Goal: Task Accomplishment & Management: Manage account settings

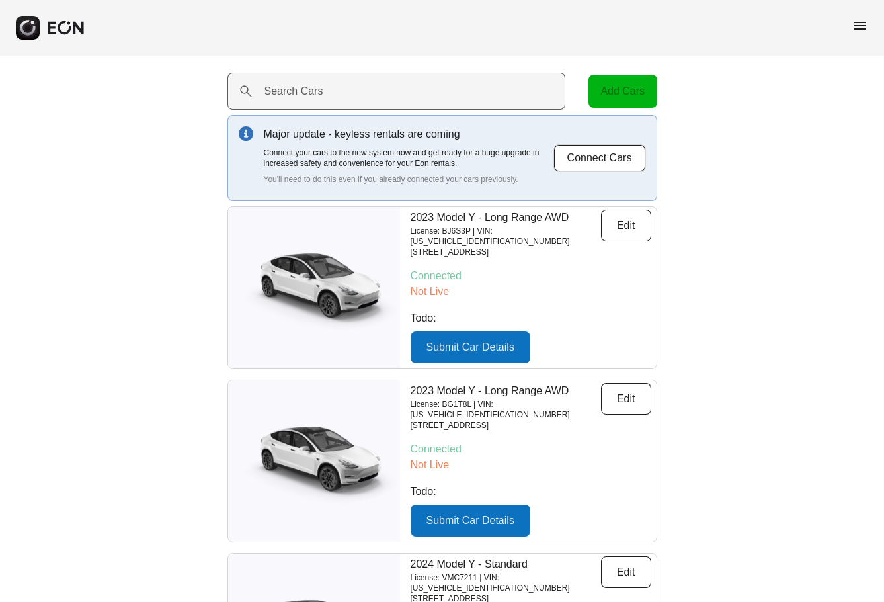
click at [308, 87] on label "Search Cars" at bounding box center [294, 91] width 59 height 16
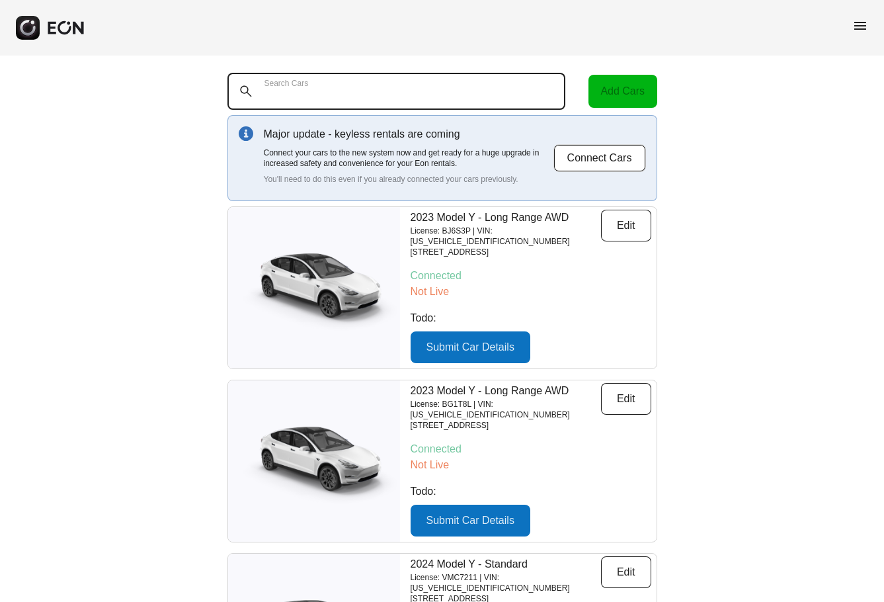
click at [308, 87] on Cars "Search Cars" at bounding box center [397, 91] width 339 height 37
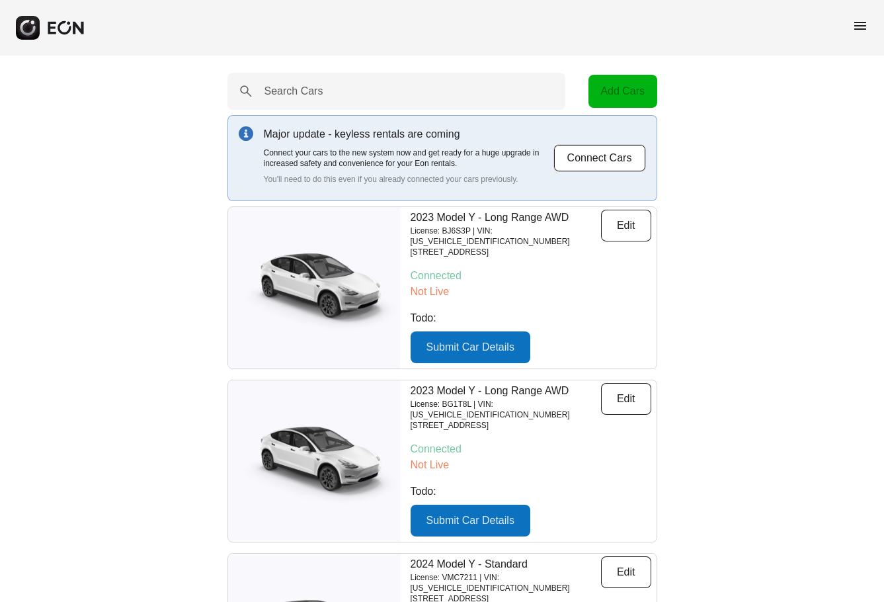
click at [858, 23] on span "menu" at bounding box center [861, 26] width 16 height 16
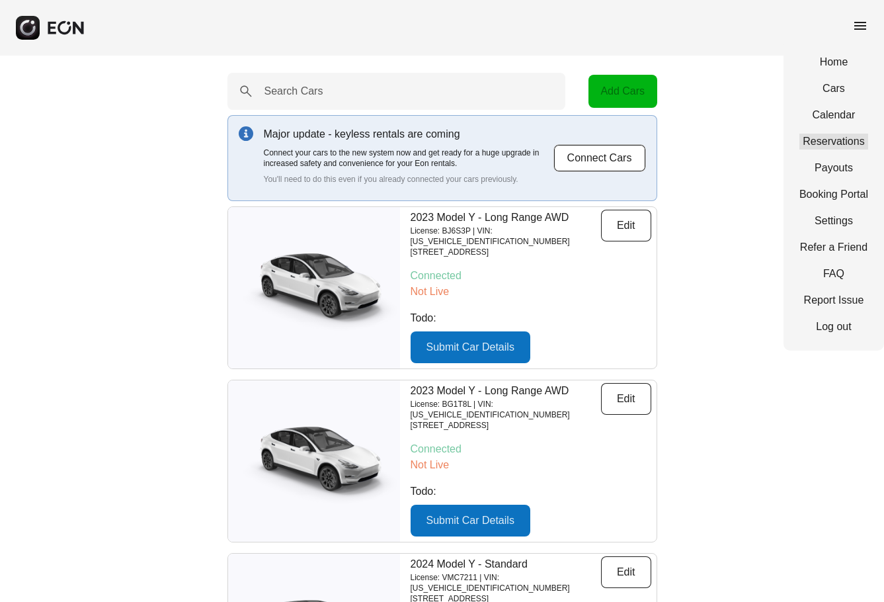
click at [848, 148] on link "Reservations" at bounding box center [834, 142] width 69 height 16
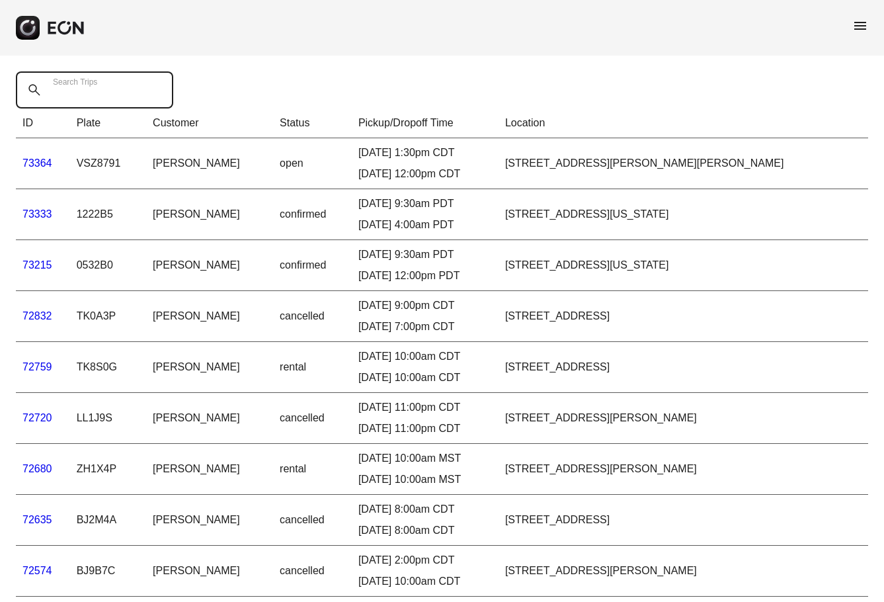
click at [128, 93] on Trips "Search Trips" at bounding box center [94, 89] width 157 height 37
type Trips "****"
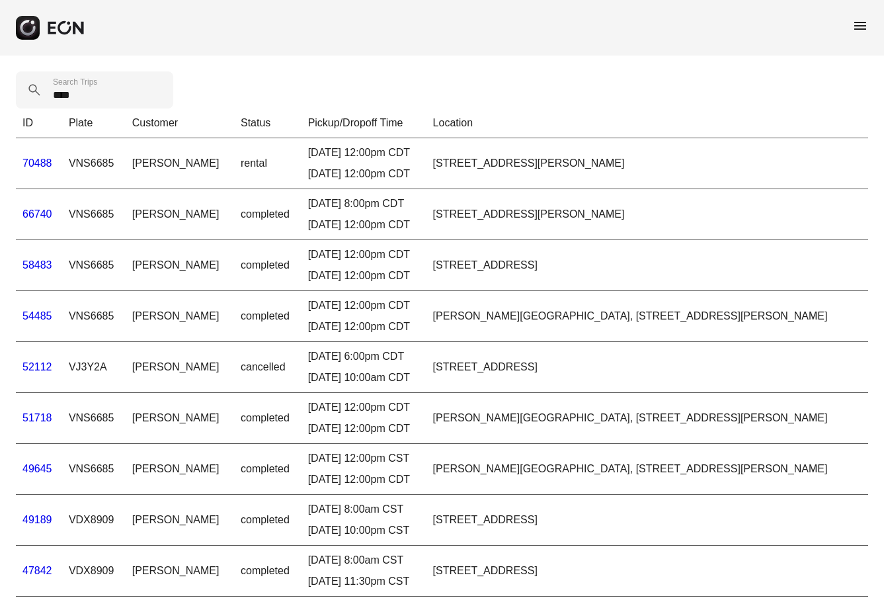
click at [44, 212] on link "66740" at bounding box center [37, 213] width 30 height 11
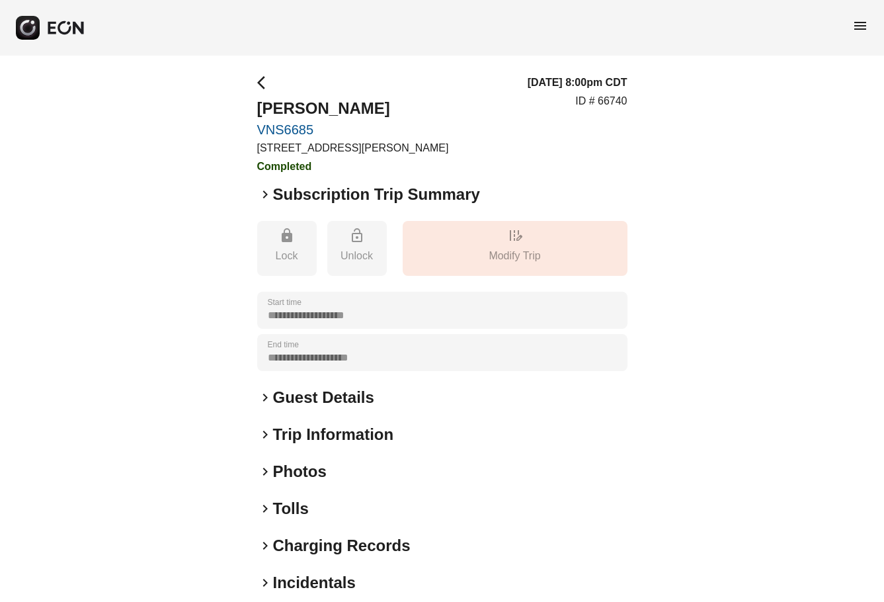
click at [264, 511] on span "keyboard_arrow_right" at bounding box center [265, 509] width 16 height 16
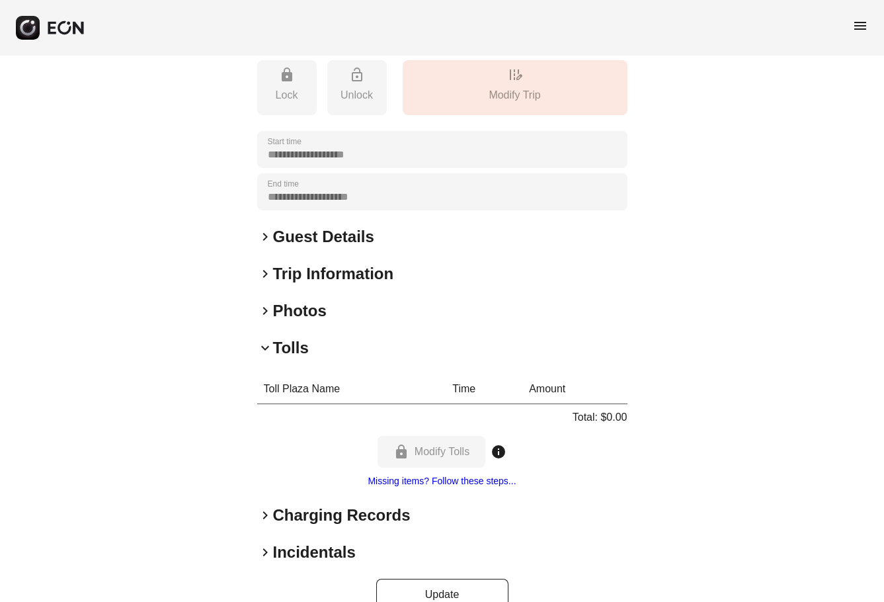
scroll to position [189, 0]
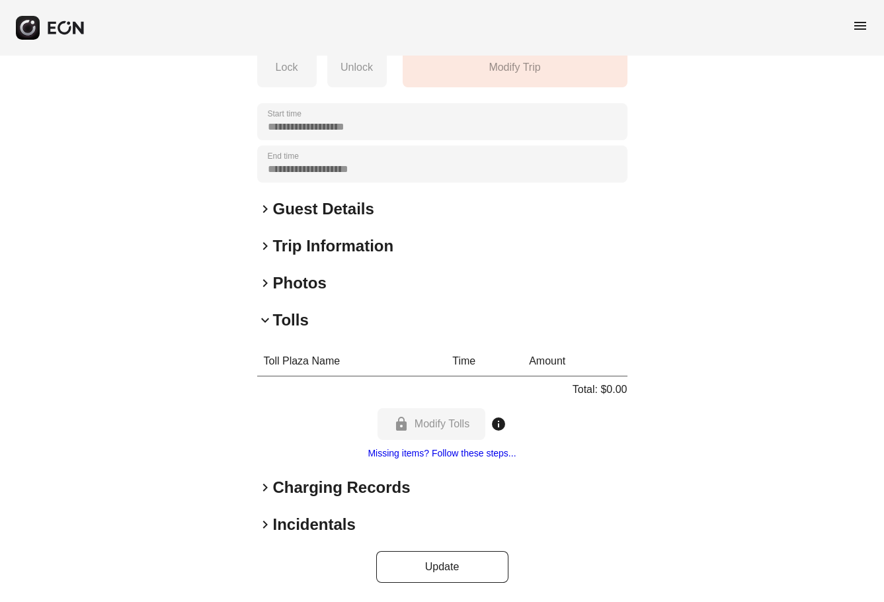
click at [458, 453] on link "Missing items? Follow these steps..." at bounding box center [442, 453] width 148 height 11
click at [263, 246] on span "keyboard_arrow_right" at bounding box center [265, 246] width 16 height 16
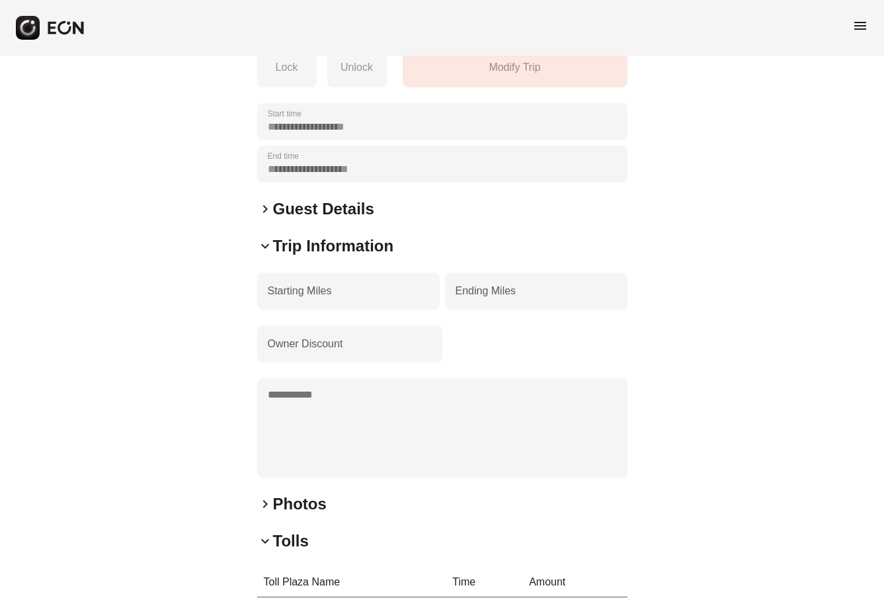
click at [261, 247] on span "keyboard_arrow_down" at bounding box center [265, 246] width 16 height 16
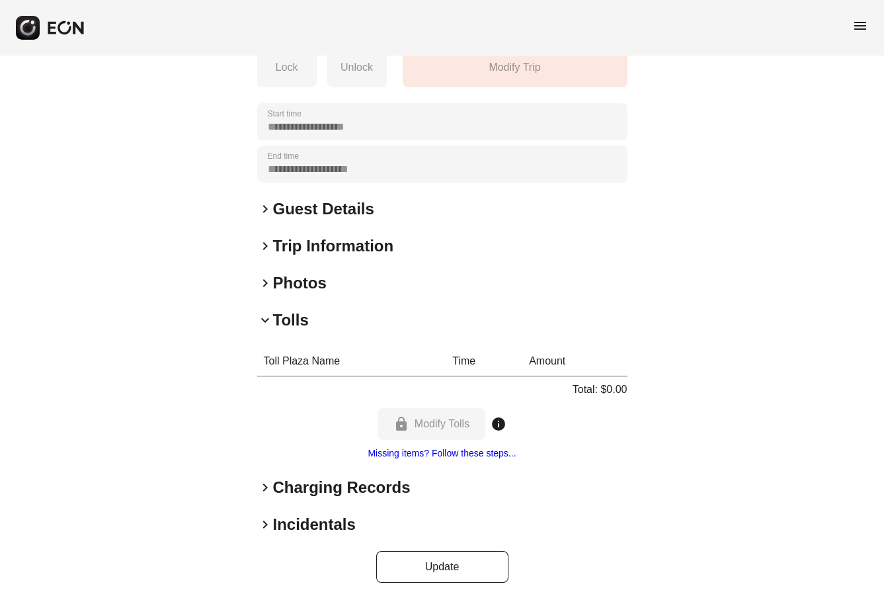
click at [265, 208] on span "keyboard_arrow_right" at bounding box center [265, 209] width 16 height 16
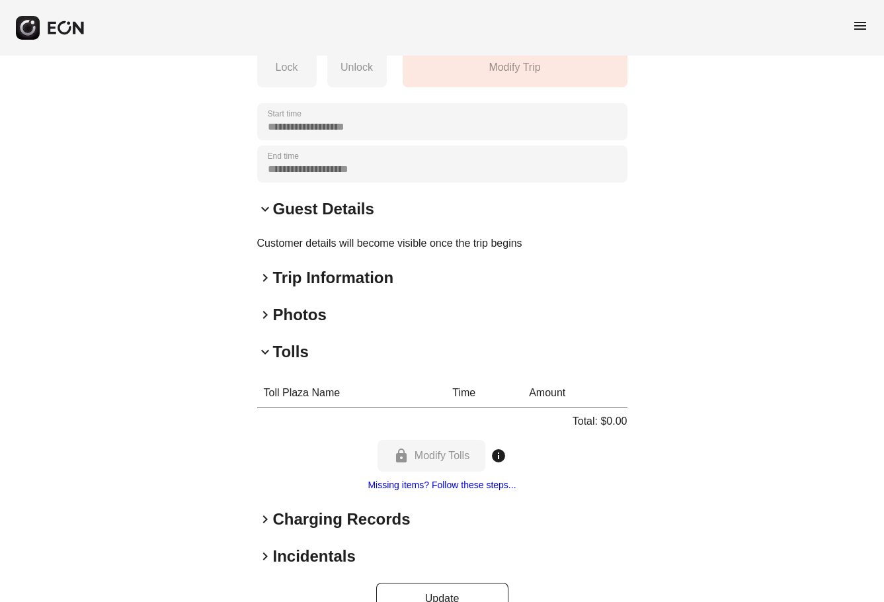
click at [265, 208] on span "keyboard_arrow_down" at bounding box center [265, 209] width 16 height 16
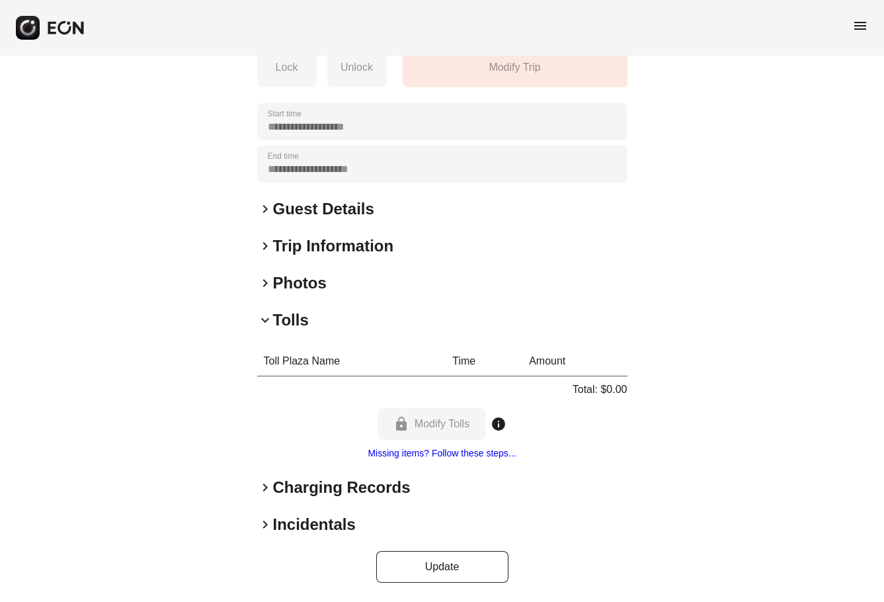
click at [265, 484] on span "keyboard_arrow_right" at bounding box center [265, 488] width 16 height 16
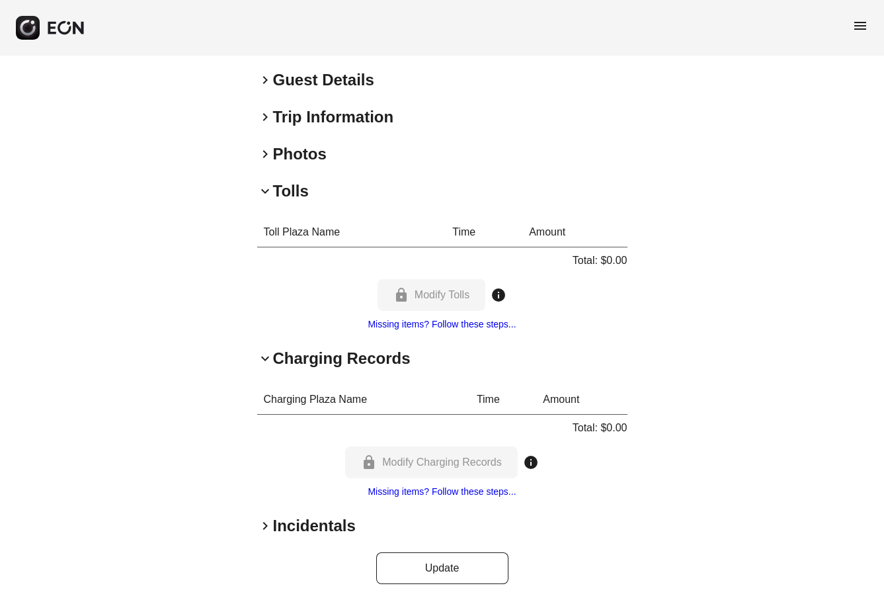
scroll to position [319, 0]
click at [266, 357] on span "keyboard_arrow_down" at bounding box center [265, 357] width 16 height 16
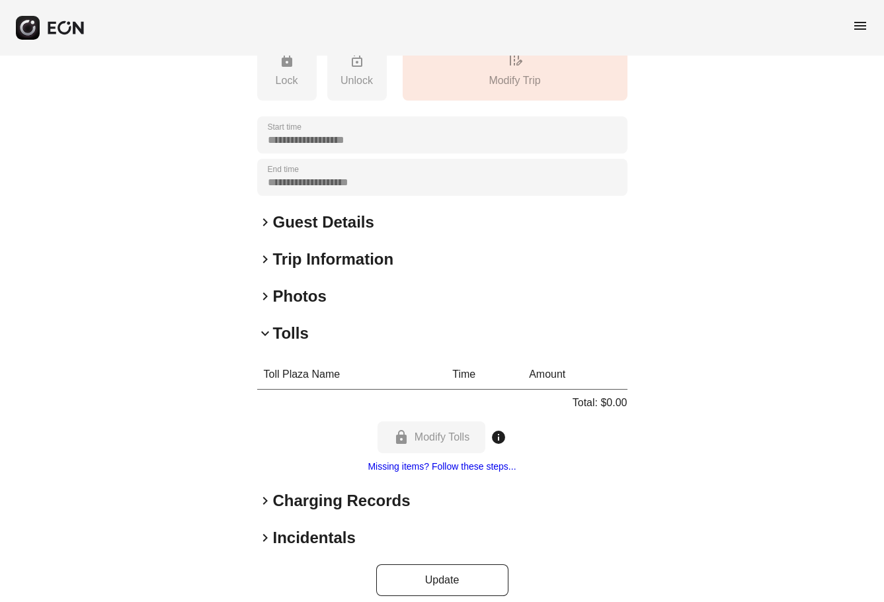
scroll to position [189, 0]
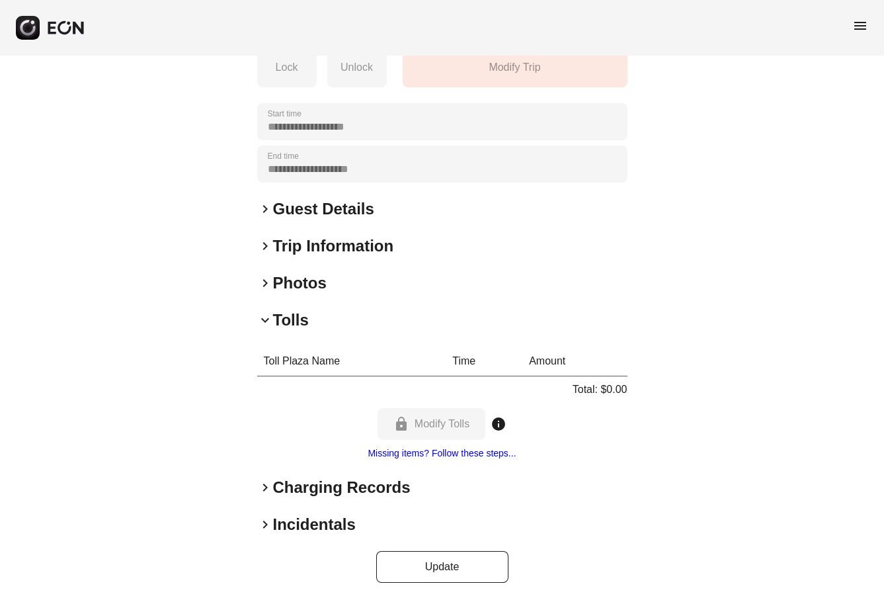
click at [265, 526] on span "keyboard_arrow_right" at bounding box center [265, 525] width 16 height 16
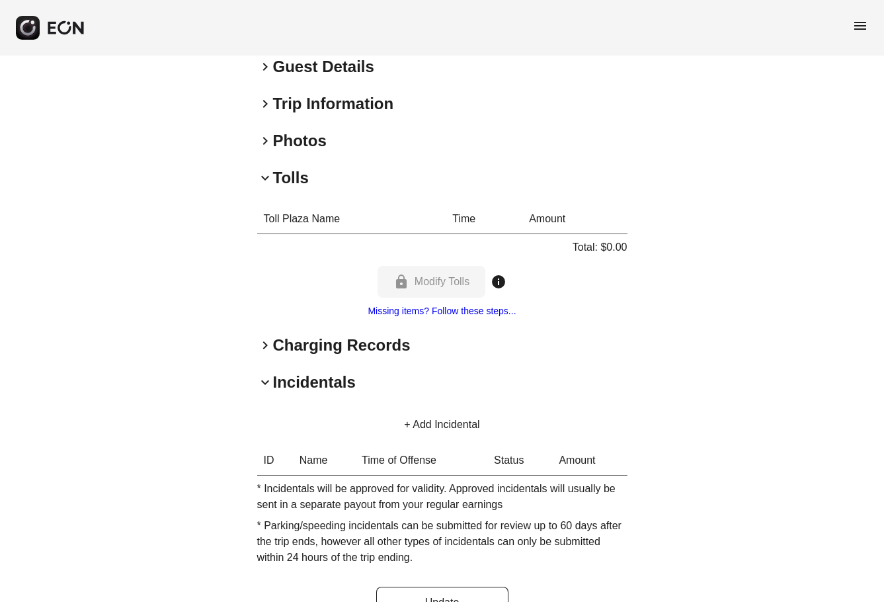
scroll to position [366, 0]
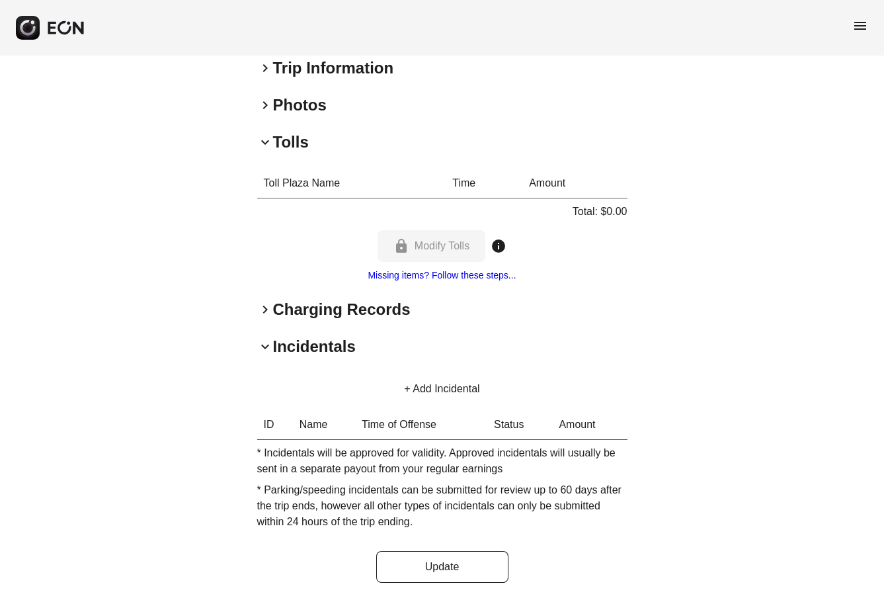
click at [446, 387] on button "+ Add Incidental" at bounding box center [441, 389] width 107 height 32
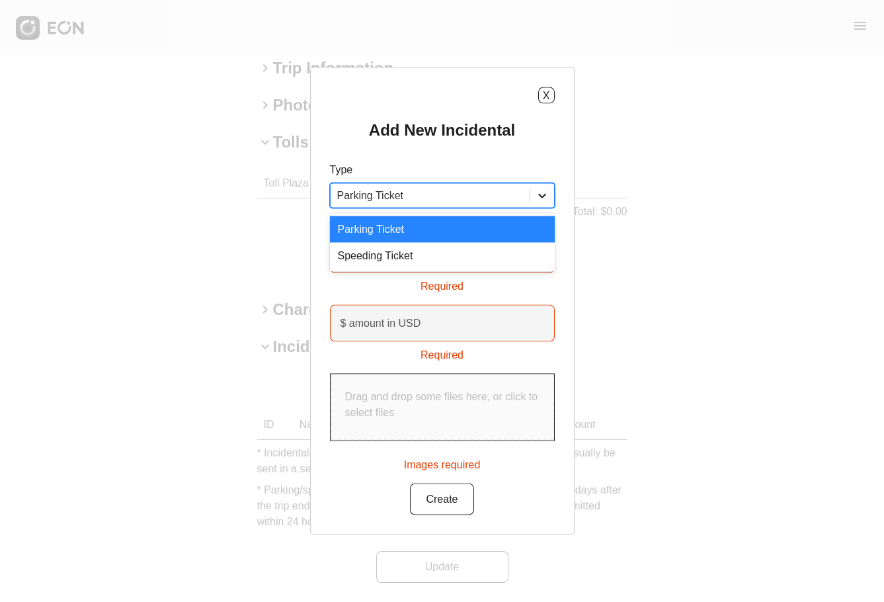
click at [546, 198] on icon at bounding box center [542, 195] width 13 height 13
click at [484, 91] on div "X" at bounding box center [442, 95] width 225 height 17
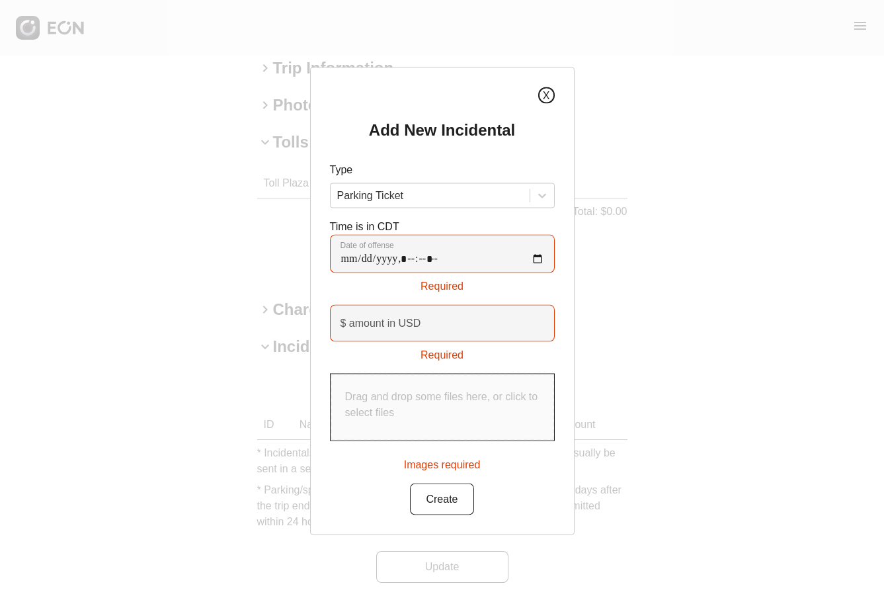
click at [546, 91] on button "X" at bounding box center [546, 95] width 17 height 17
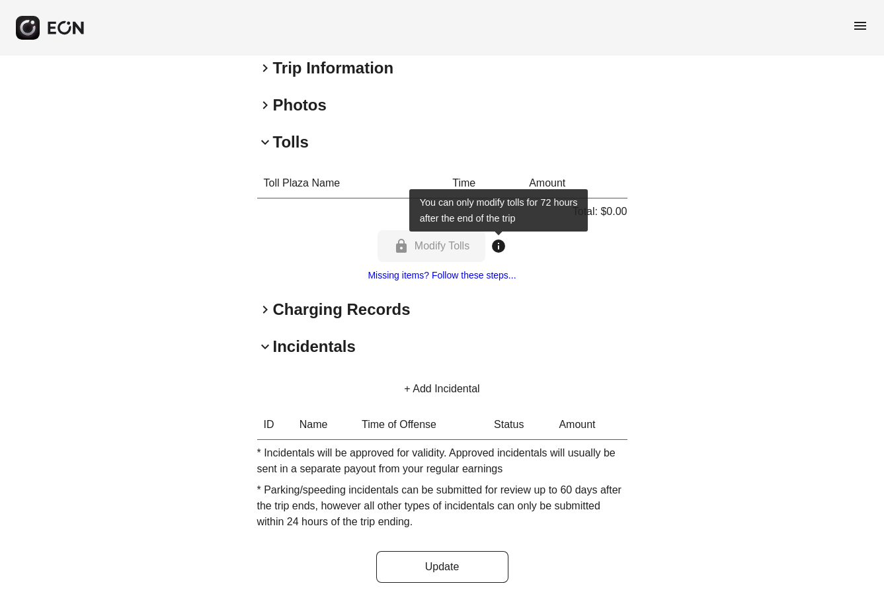
click at [495, 245] on span "info" at bounding box center [499, 246] width 16 height 16
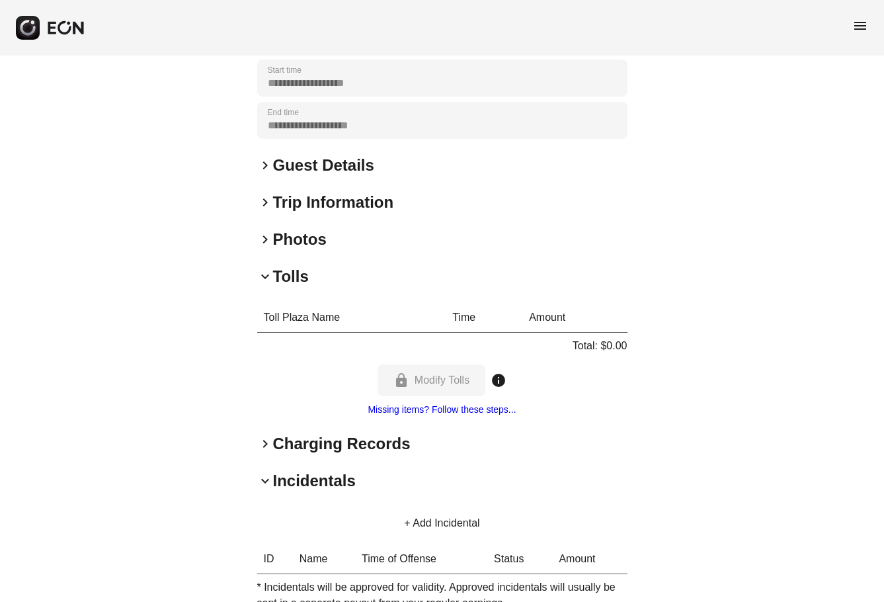
scroll to position [0, 0]
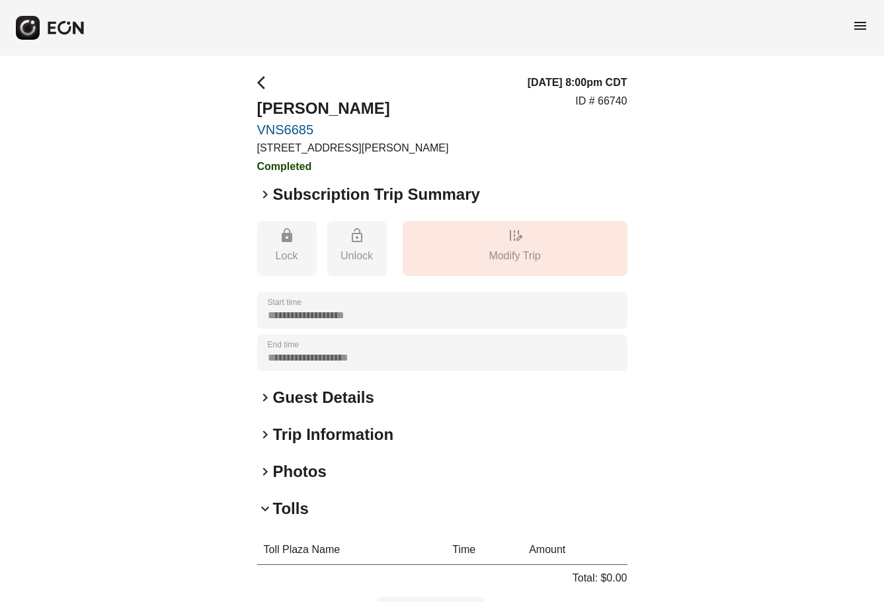
click at [265, 83] on span "arrow_back_ios" at bounding box center [265, 83] width 16 height 16
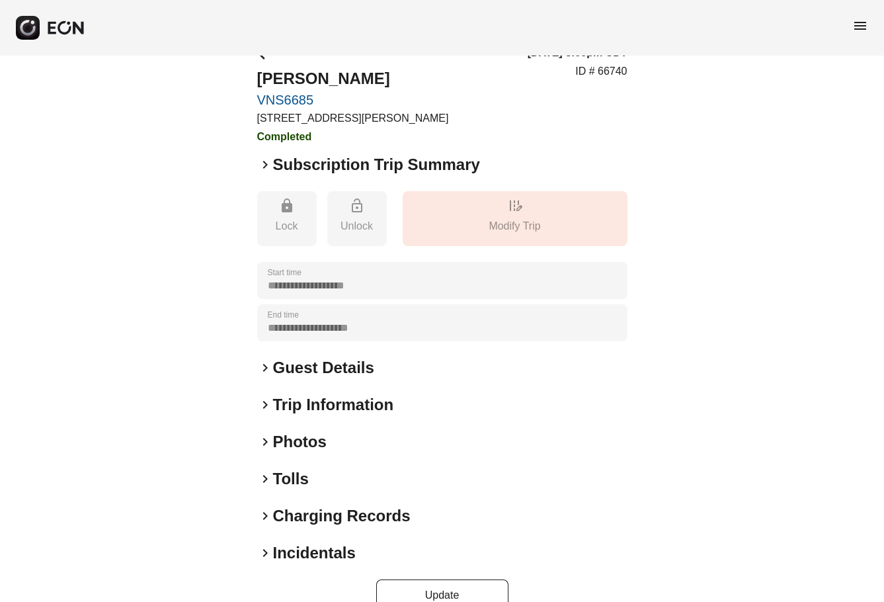
scroll to position [58, 0]
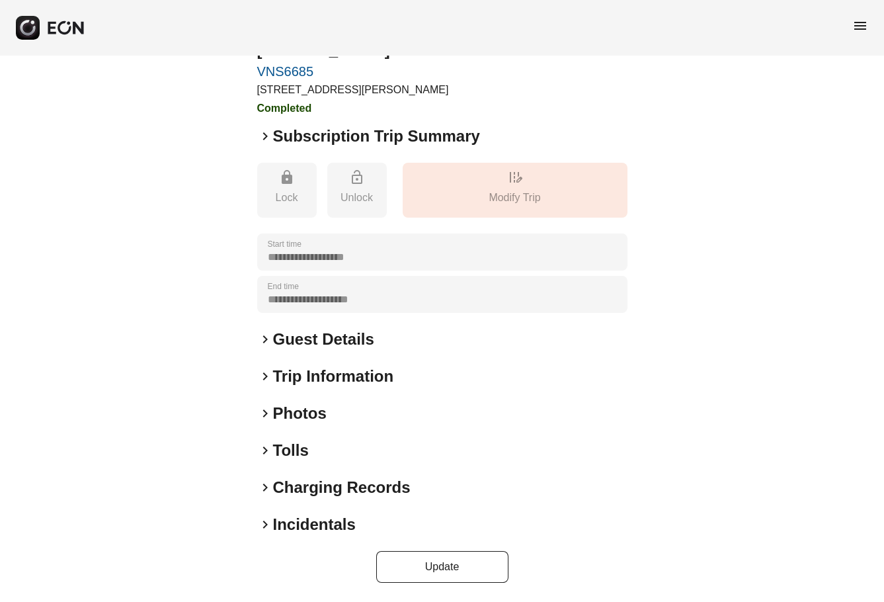
click at [265, 524] on span "keyboard_arrow_right" at bounding box center [265, 525] width 16 height 16
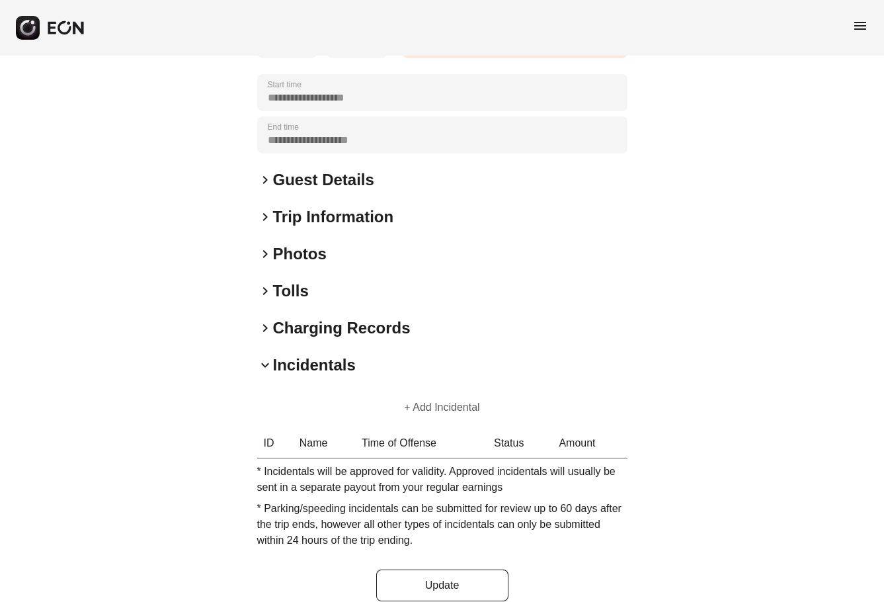
scroll to position [236, 0]
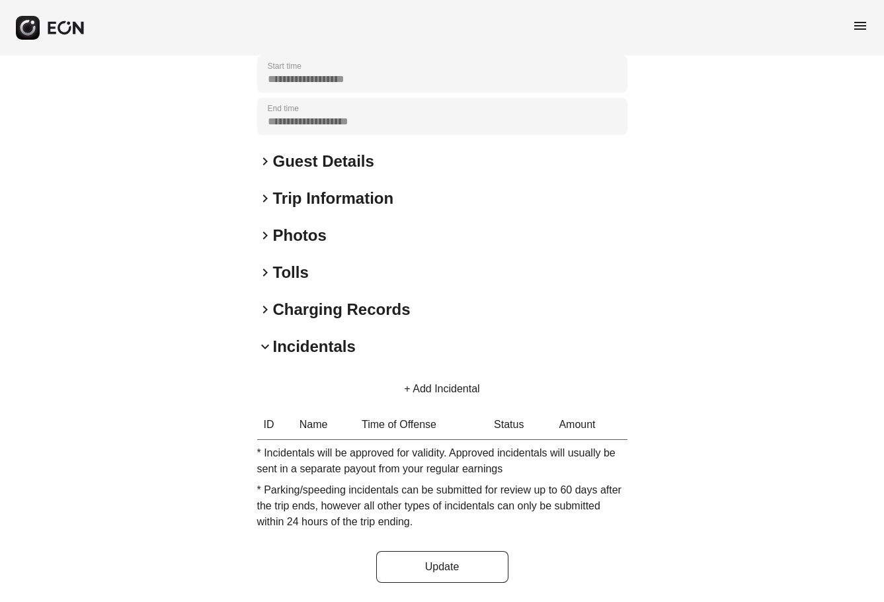
click at [267, 194] on span "keyboard_arrow_right" at bounding box center [265, 199] width 16 height 16
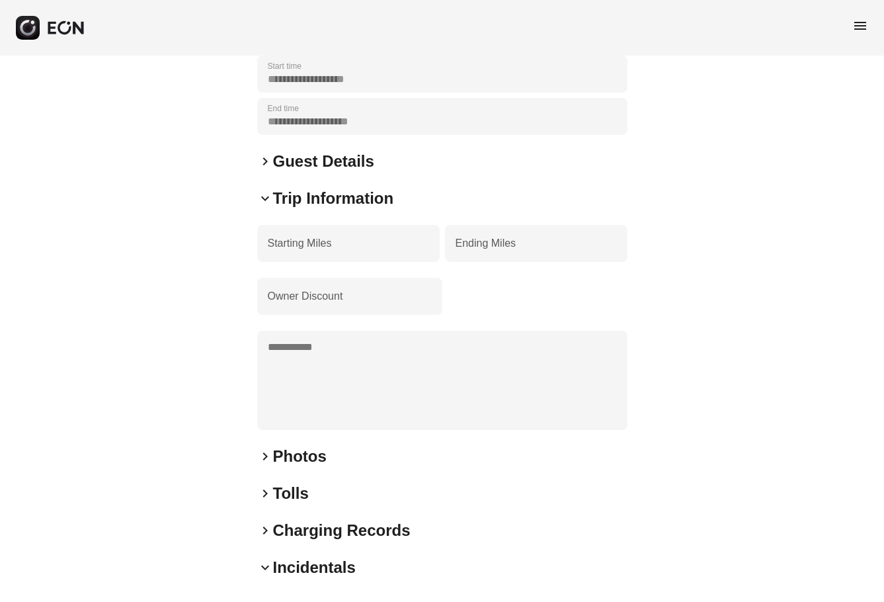
click at [267, 195] on span "keyboard_arrow_down" at bounding box center [265, 199] width 16 height 16
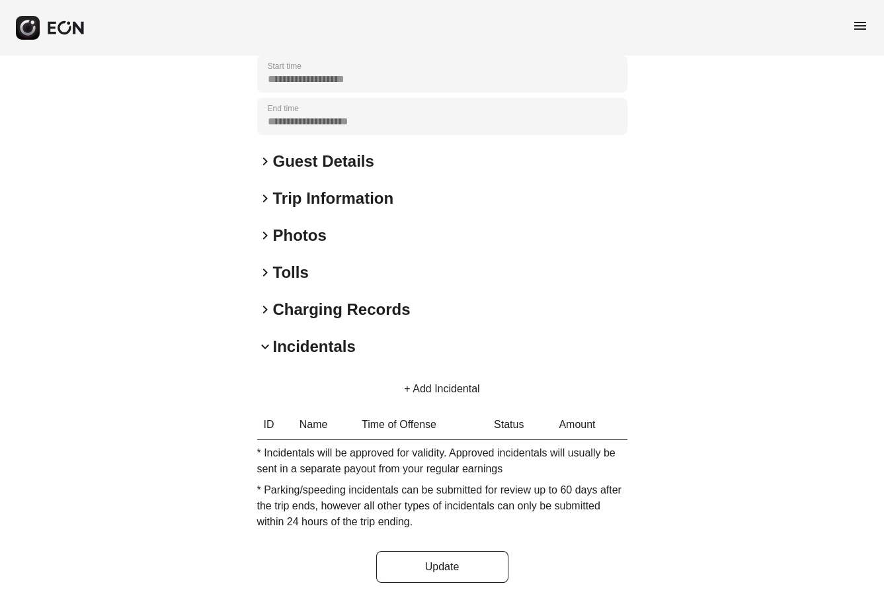
click at [264, 163] on span "keyboard_arrow_right" at bounding box center [265, 161] width 16 height 16
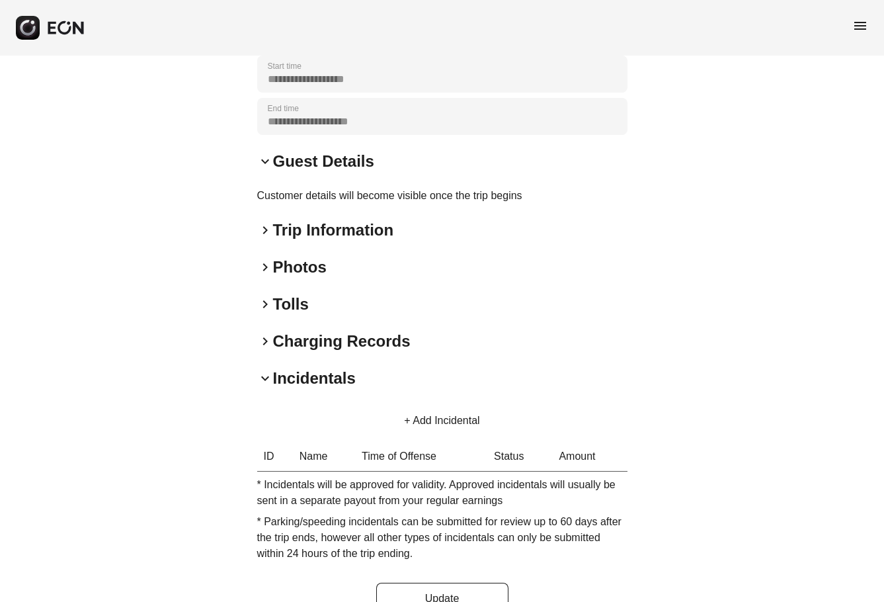
click at [264, 165] on span "keyboard_arrow_down" at bounding box center [265, 161] width 16 height 16
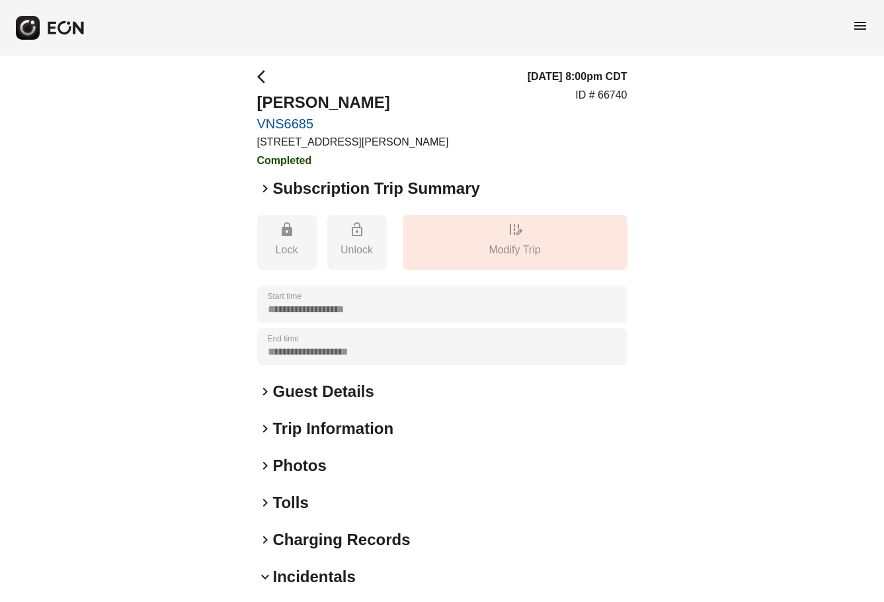
scroll to position [0, 0]
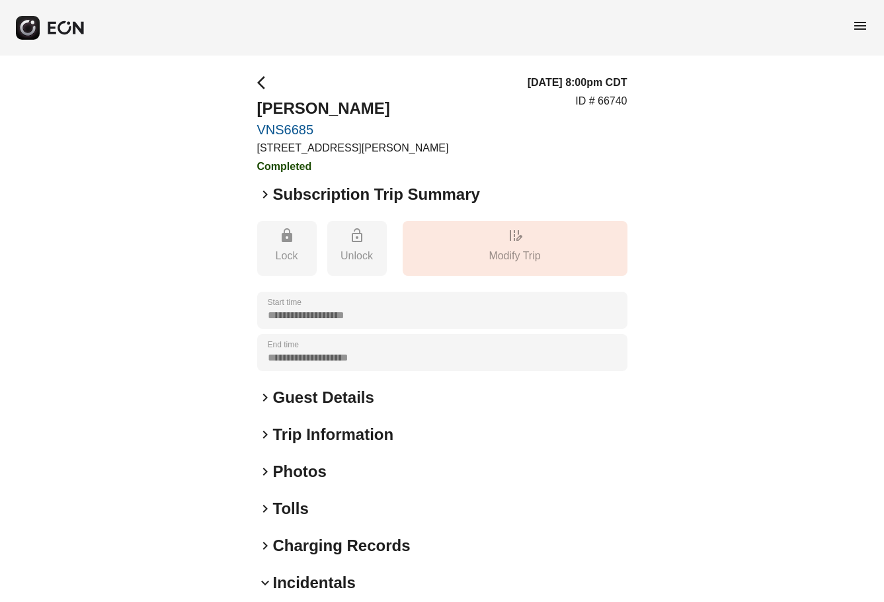
click at [261, 78] on span "arrow_back_ios" at bounding box center [265, 83] width 16 height 16
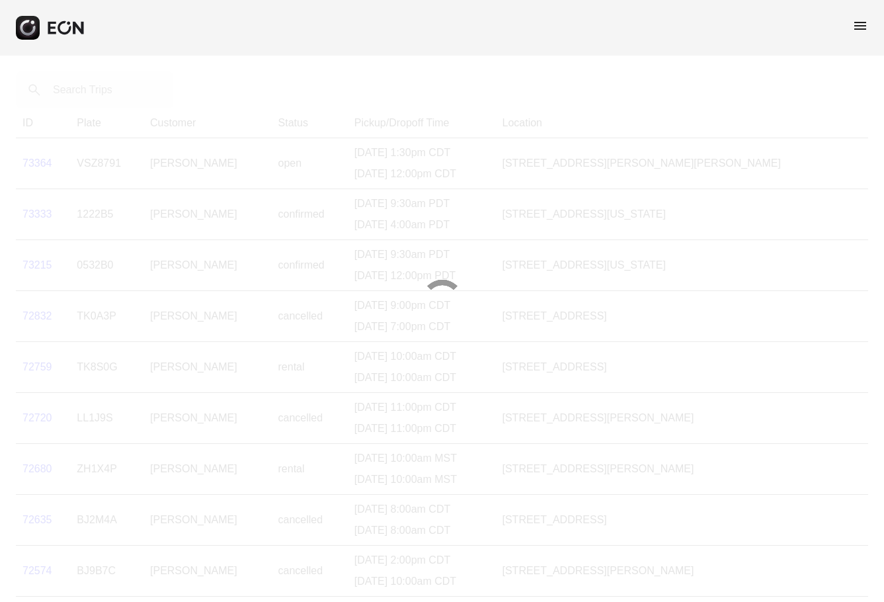
click at [269, 71] on div at bounding box center [442, 301] width 884 height 602
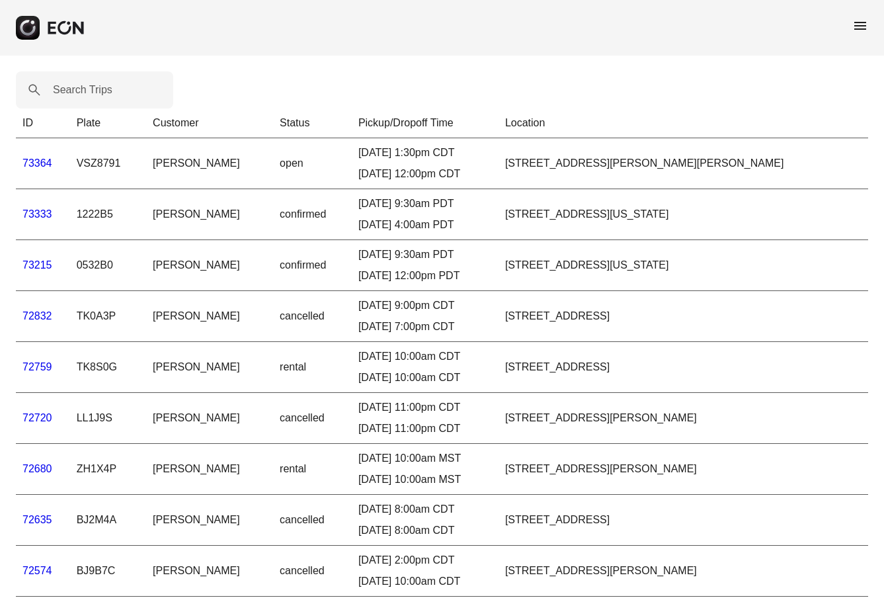
click at [860, 26] on span "menu" at bounding box center [861, 26] width 16 height 16
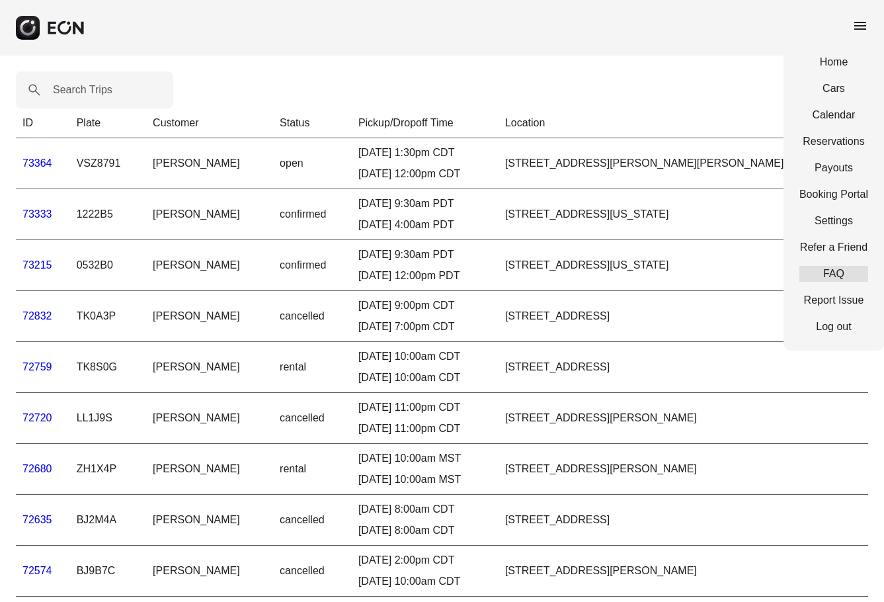
click at [841, 266] on link "FAQ" at bounding box center [834, 274] width 69 height 16
click at [829, 167] on link "Payouts" at bounding box center [834, 168] width 69 height 16
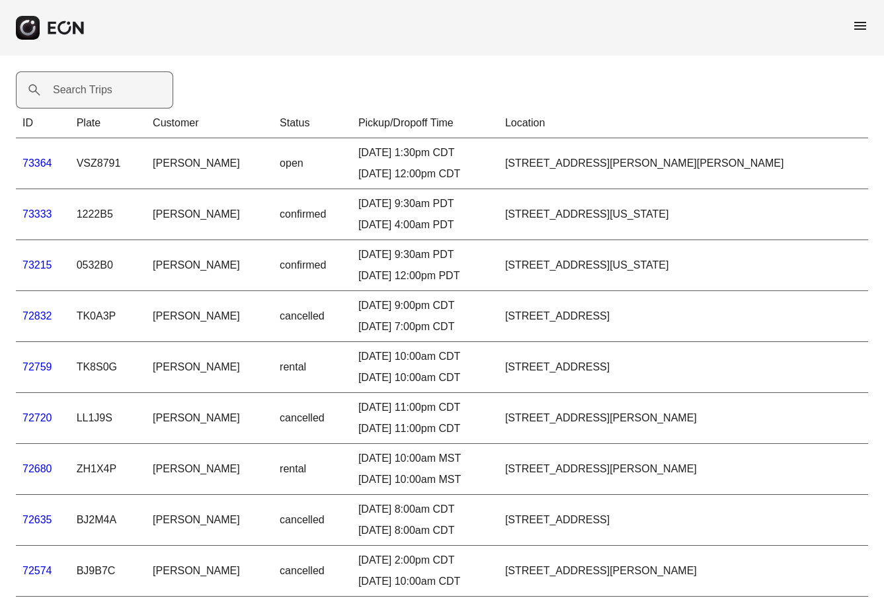
click at [94, 93] on label "Search Trips" at bounding box center [83, 90] width 60 height 16
click at [94, 93] on Trips "Search Trips" at bounding box center [94, 89] width 157 height 37
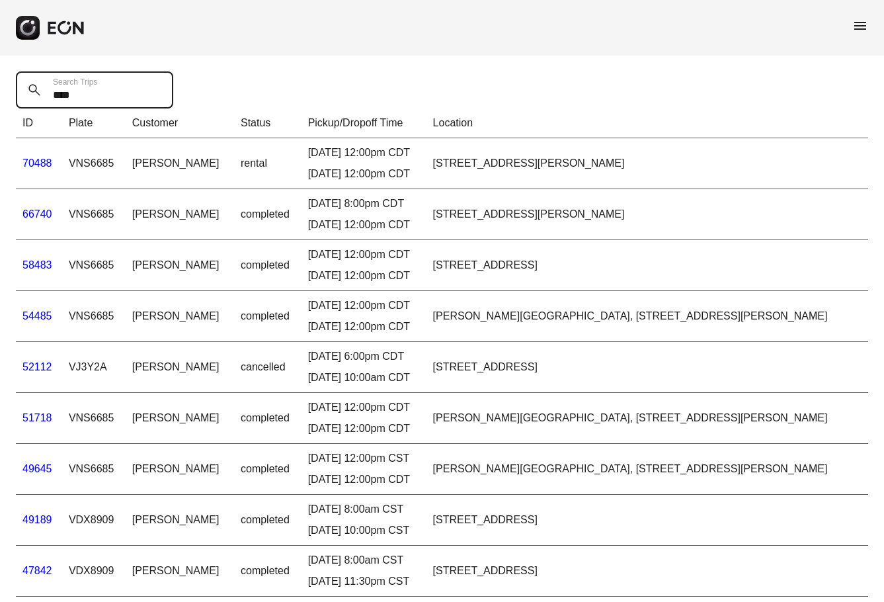
type Trips "****"
click at [33, 263] on link "58483" at bounding box center [37, 264] width 30 height 11
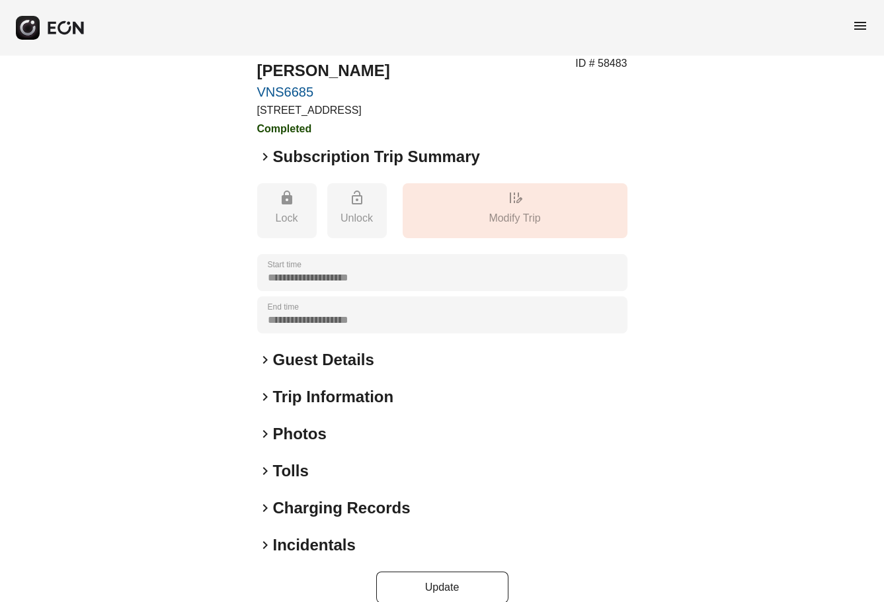
scroll to position [58, 0]
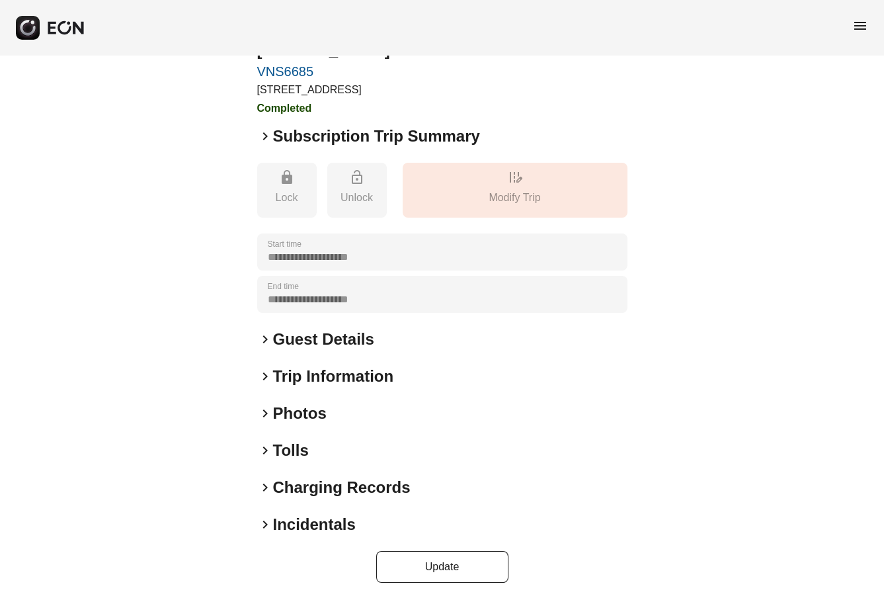
click at [263, 380] on span "keyboard_arrow_right" at bounding box center [265, 376] width 16 height 16
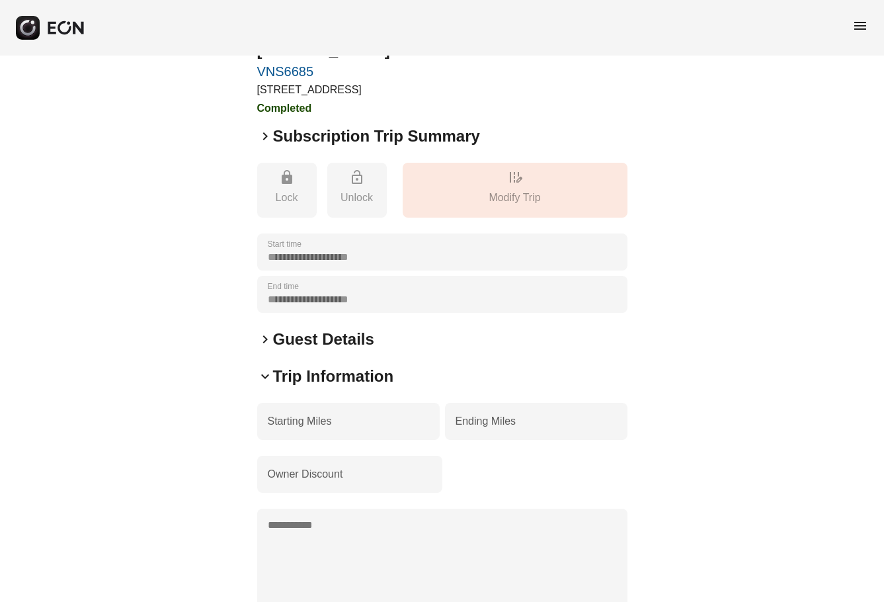
click at [264, 339] on span "keyboard_arrow_right" at bounding box center [265, 339] width 16 height 16
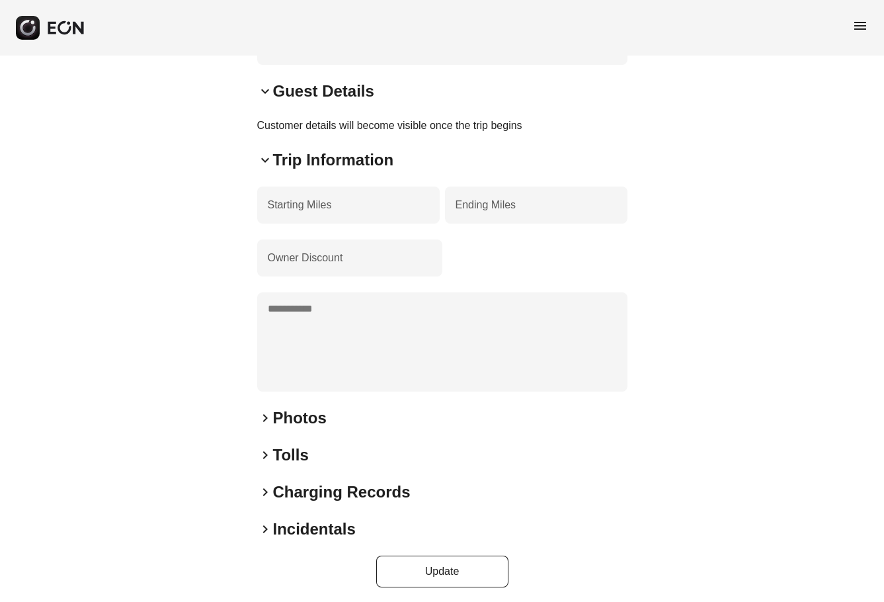
scroll to position [311, 0]
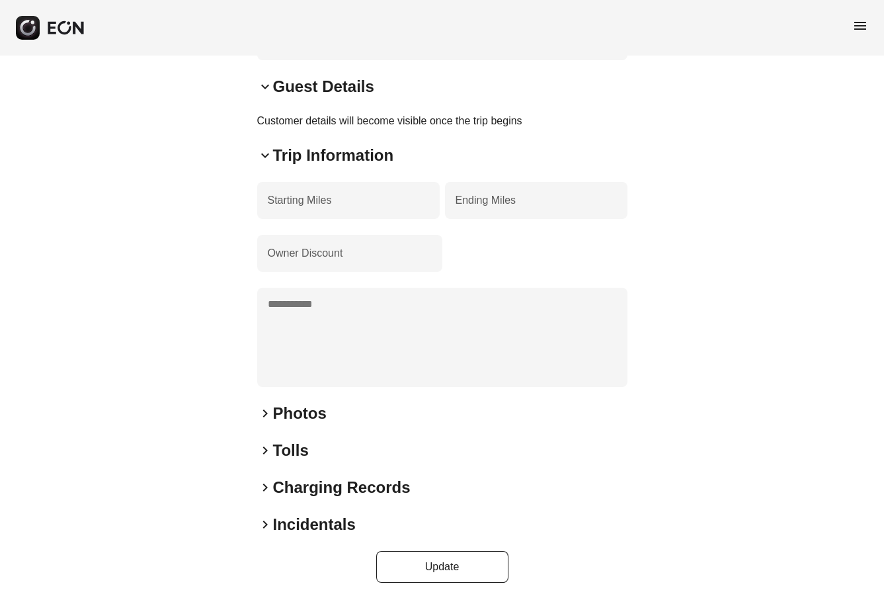
drag, startPoint x: 266, startPoint y: 413, endPoint x: 260, endPoint y: 409, distance: 7.5
click at [264, 413] on span "keyboard_arrow_right" at bounding box center [265, 413] width 16 height 16
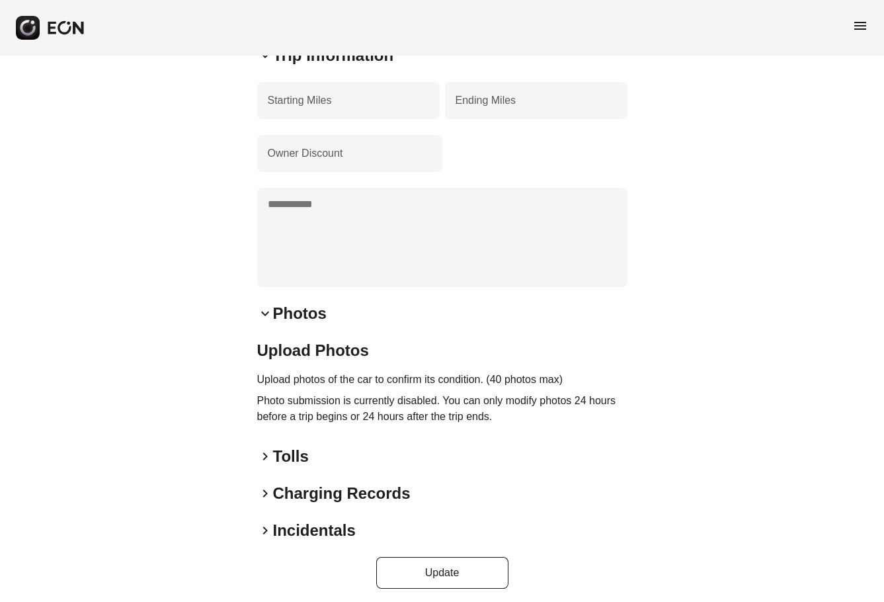
scroll to position [417, 0]
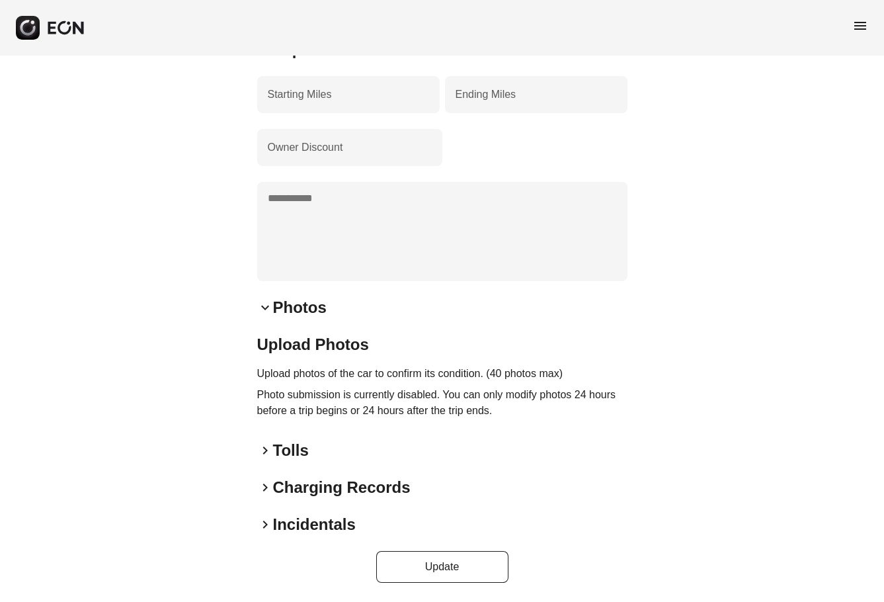
click at [270, 448] on span "keyboard_arrow_right" at bounding box center [265, 451] width 16 height 16
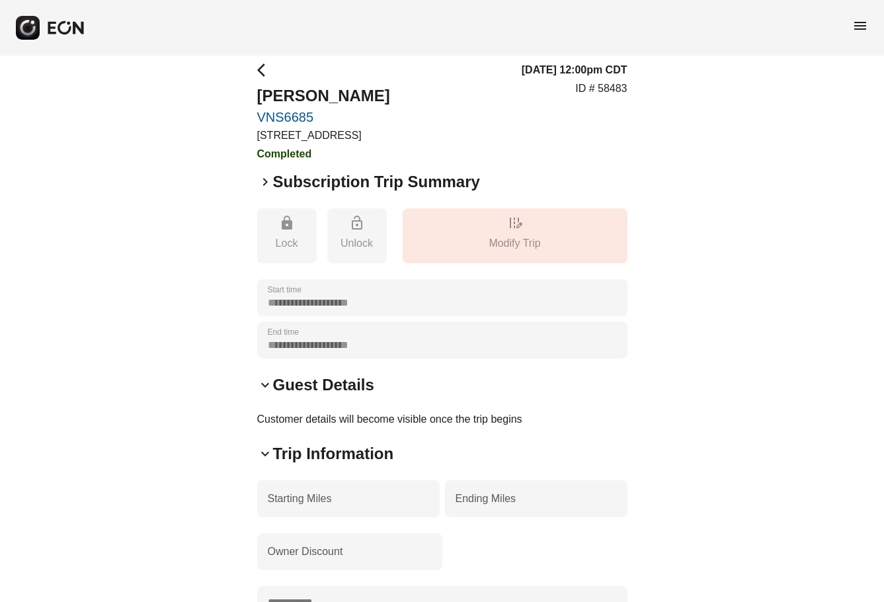
scroll to position [0, 0]
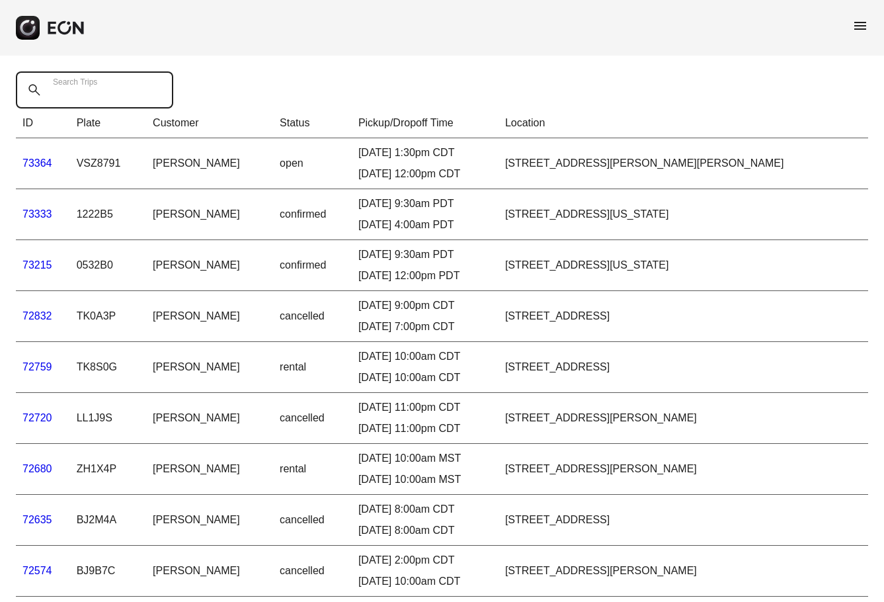
click at [136, 92] on Trips "Search Trips" at bounding box center [94, 89] width 157 height 37
type Trips "****"
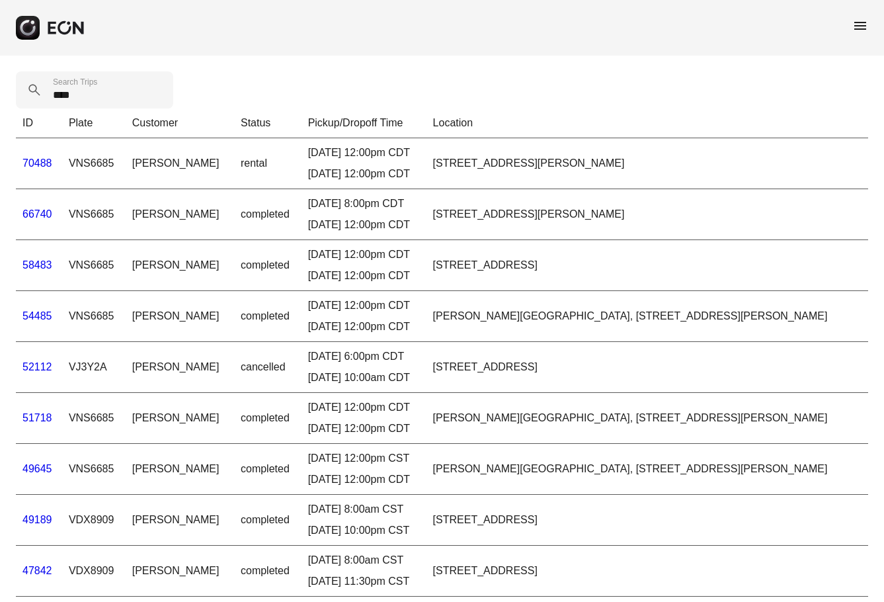
click at [42, 214] on link "66740" at bounding box center [37, 213] width 30 height 11
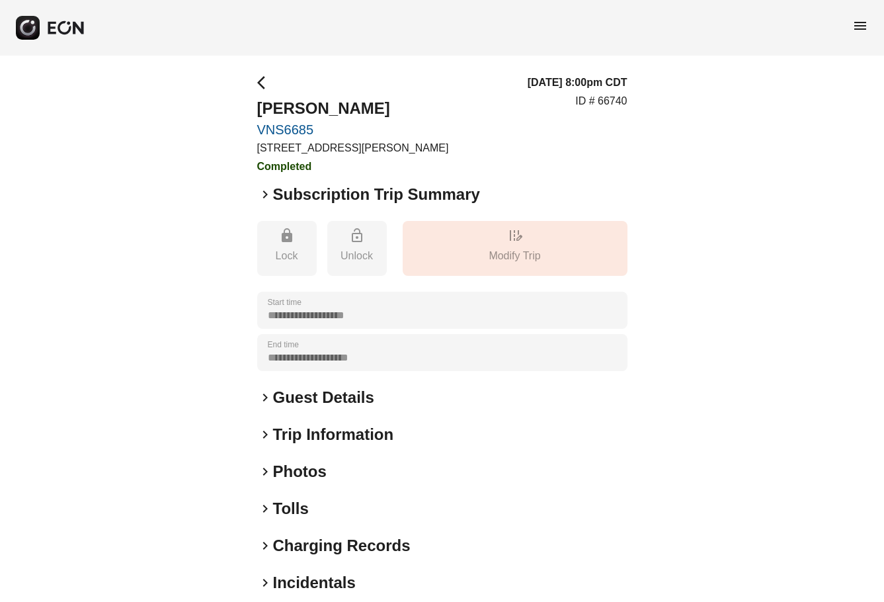
click at [265, 510] on span "keyboard_arrow_right" at bounding box center [265, 509] width 16 height 16
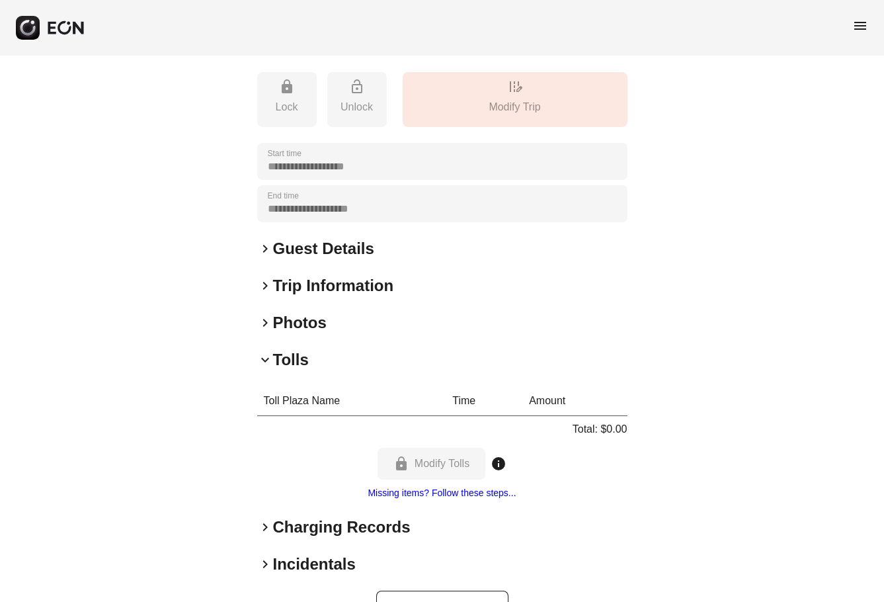
scroll to position [189, 0]
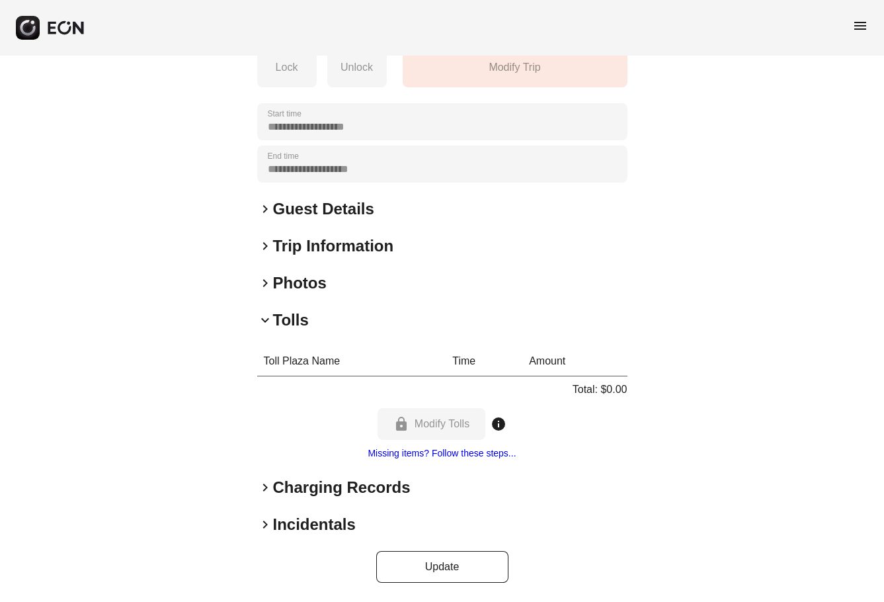
click at [460, 451] on link "Missing items? Follow these steps..." at bounding box center [442, 453] width 148 height 11
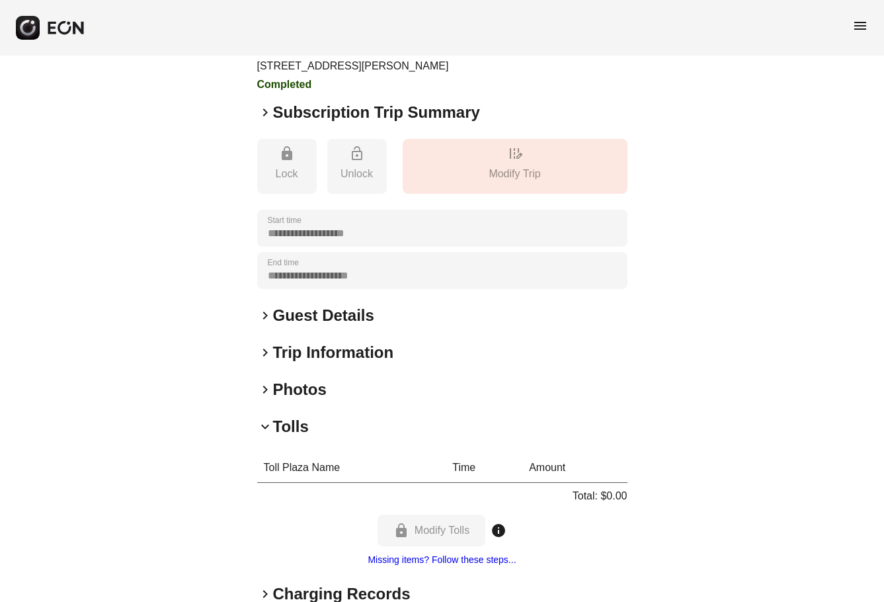
scroll to position [0, 0]
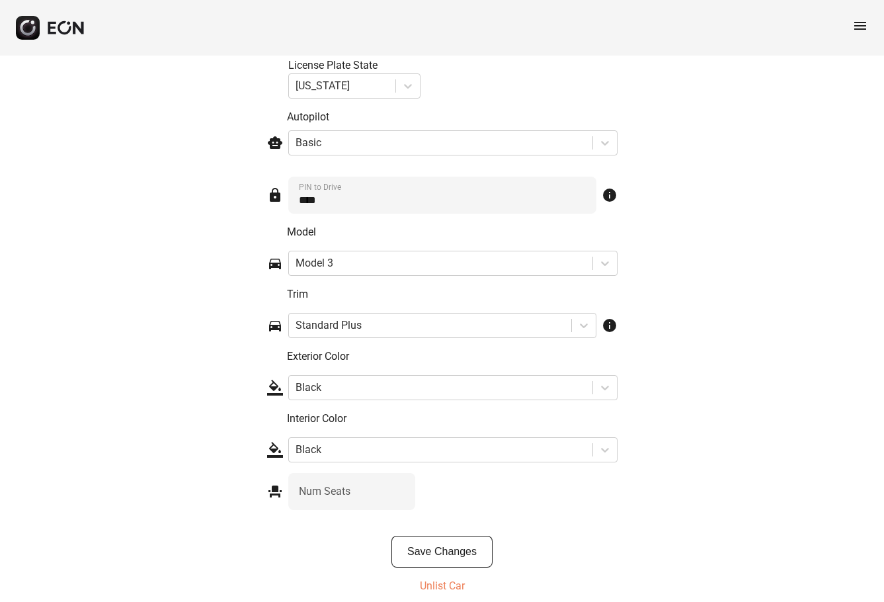
scroll to position [1980, 0]
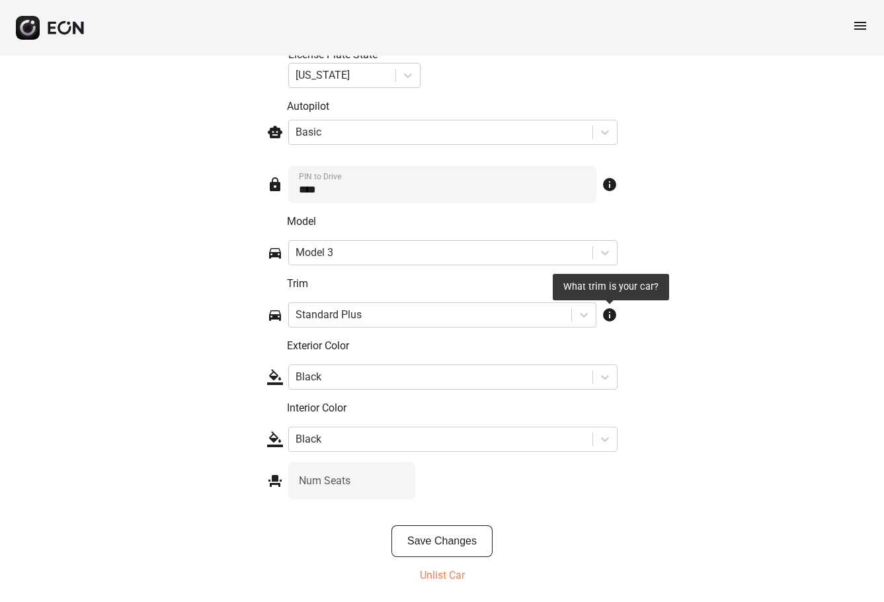
click at [607, 314] on span "info" at bounding box center [610, 315] width 16 height 16
click at [609, 316] on span "info" at bounding box center [610, 315] width 16 height 16
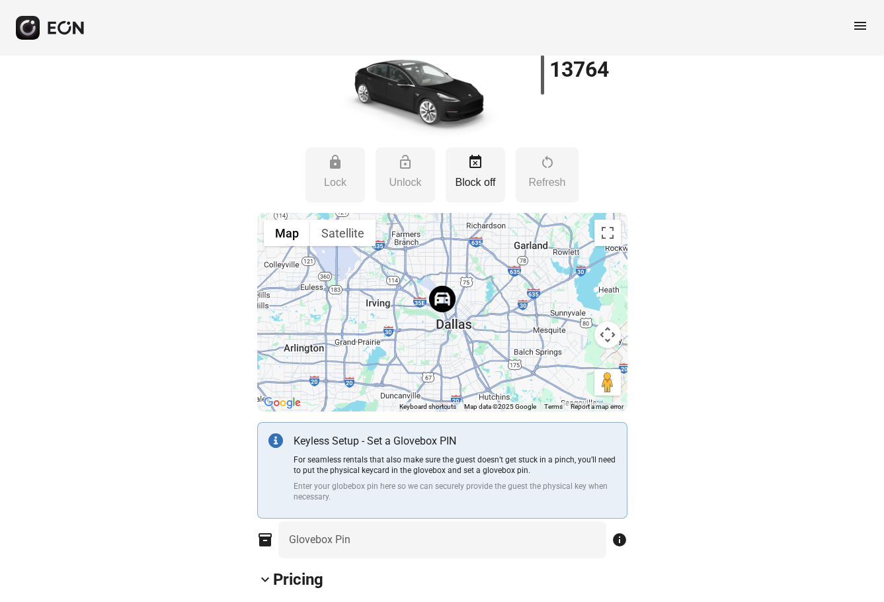
scroll to position [0, 0]
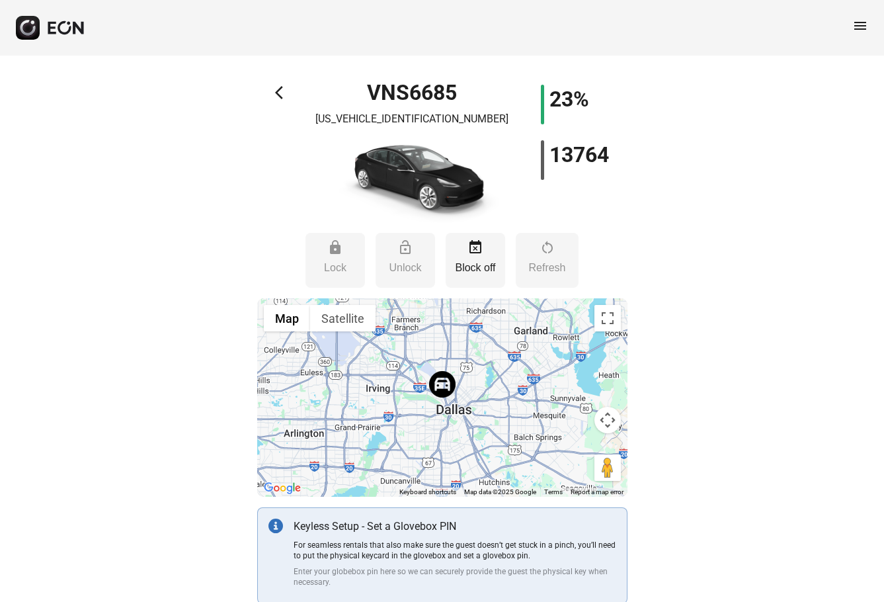
click at [282, 91] on span "arrow_back_ios" at bounding box center [283, 93] width 16 height 16
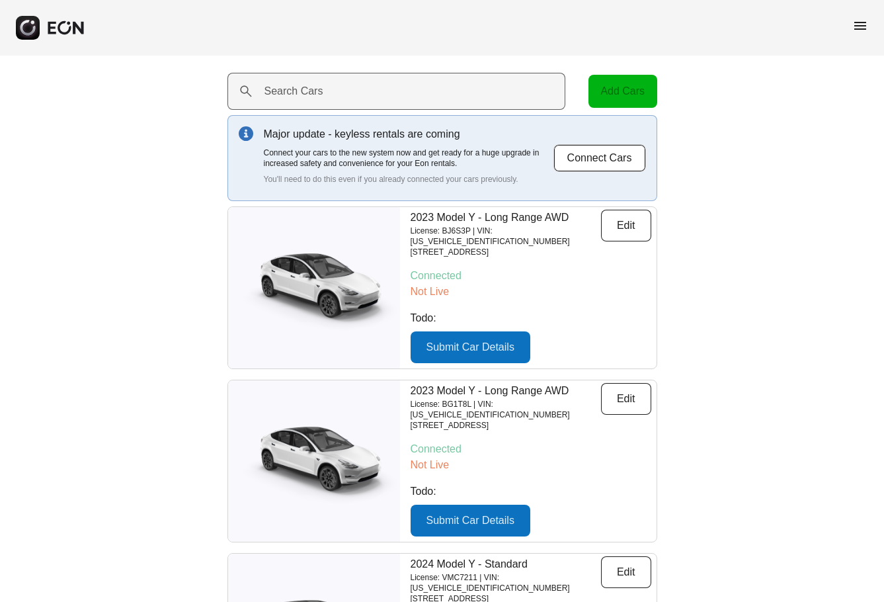
click at [306, 91] on label "Search Cars" at bounding box center [294, 91] width 59 height 16
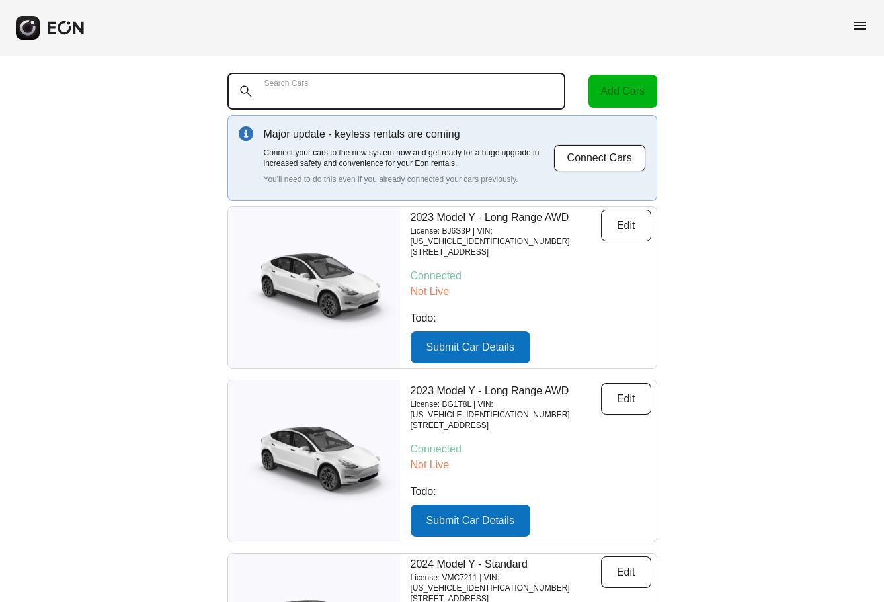
click at [306, 91] on Cars "Search Cars" at bounding box center [397, 91] width 339 height 37
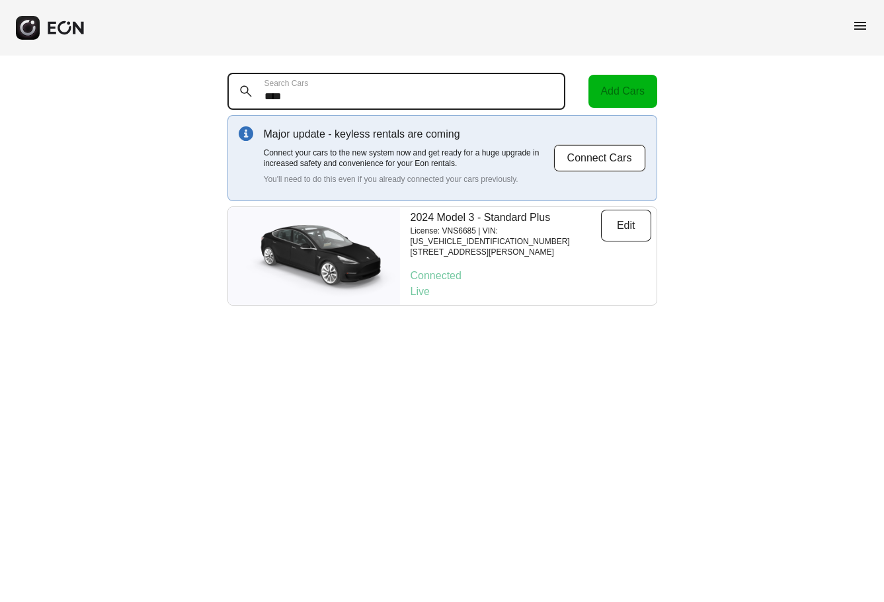
type Cars "****"
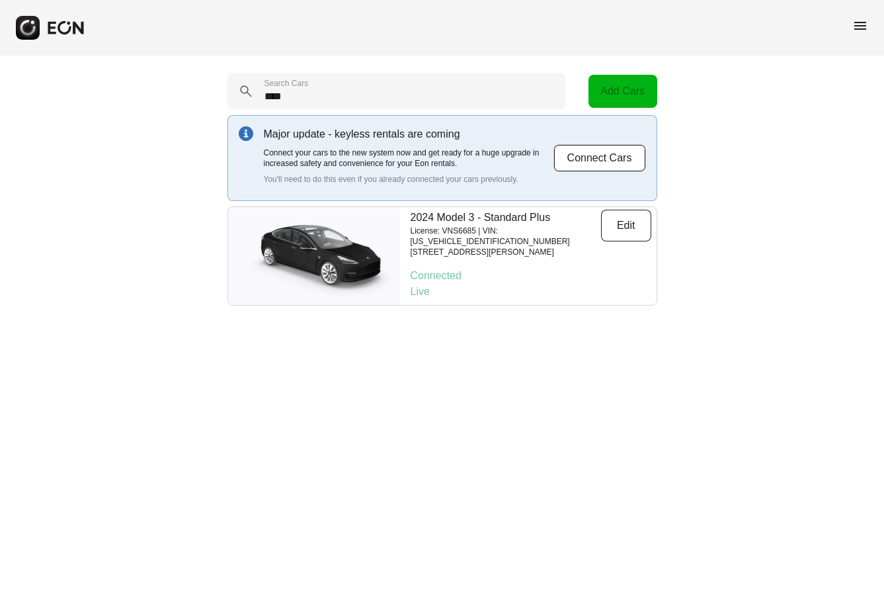
click at [324, 243] on img at bounding box center [314, 256] width 172 height 86
click at [429, 230] on p "License: VNS6685 | VIN: 5YJ3E1EA0RF731435" at bounding box center [506, 236] width 191 height 21
